Goal: Check status: Check status

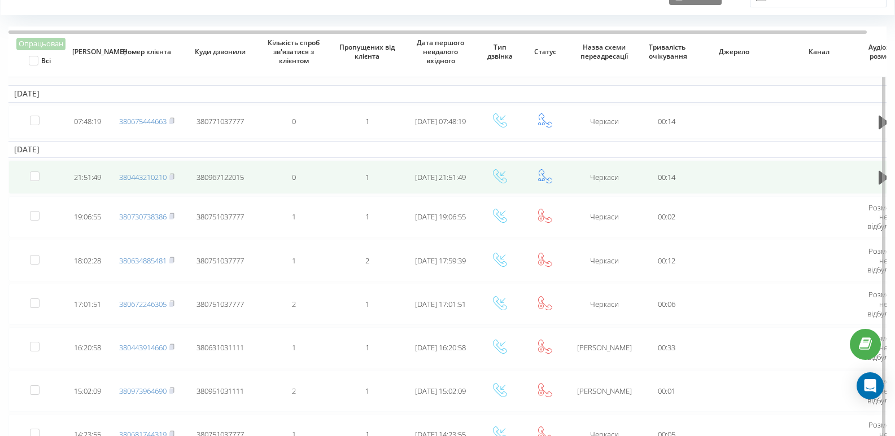
scroll to position [56, 0]
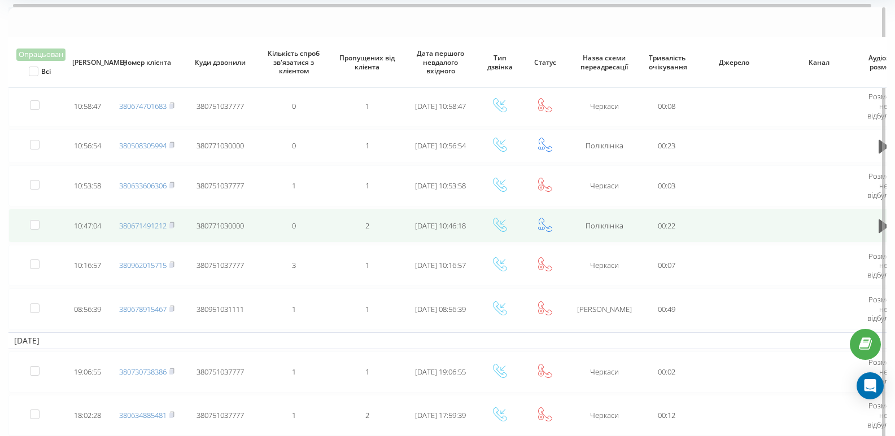
scroll to position [56, 0]
